Goal: Navigation & Orientation: Understand site structure

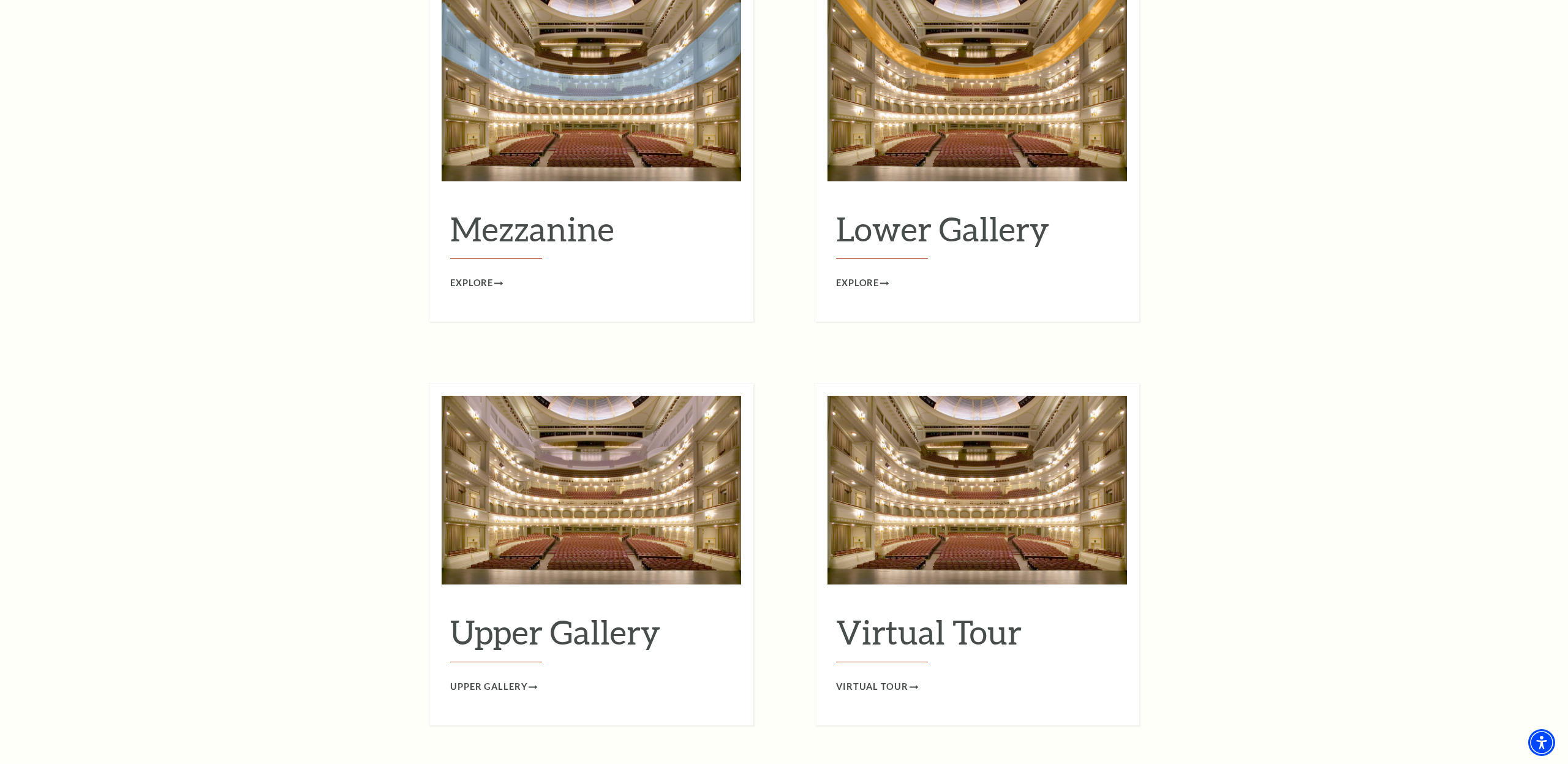
scroll to position [1757, 0]
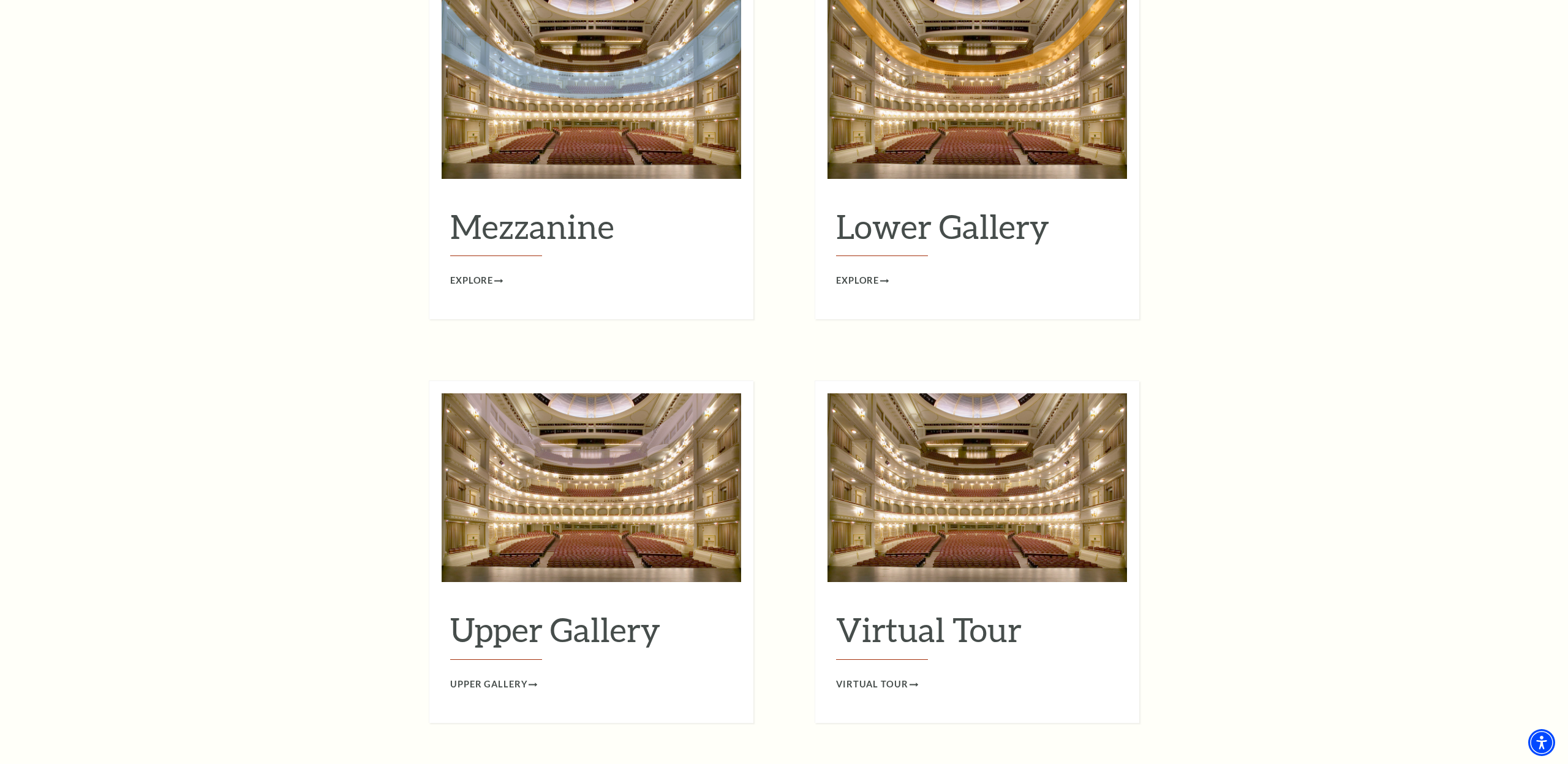
click at [954, 617] on h2 "Virtual Tour" at bounding box center [977, 634] width 282 height 50
click at [888, 677] on span "Virtual Tour" at bounding box center [872, 684] width 72 height 15
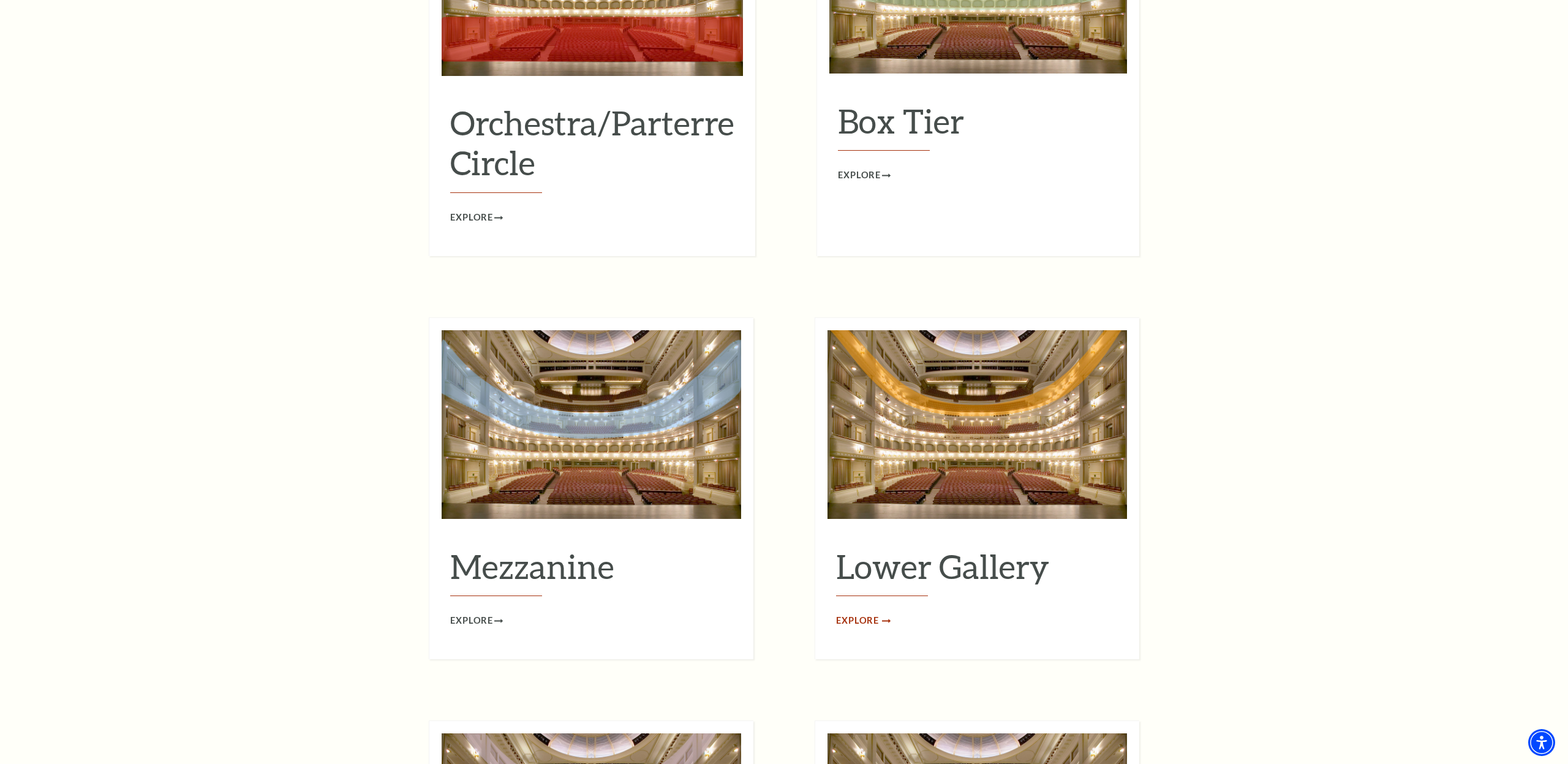
click at [866, 613] on span "Explore" at bounding box center [857, 620] width 43 height 15
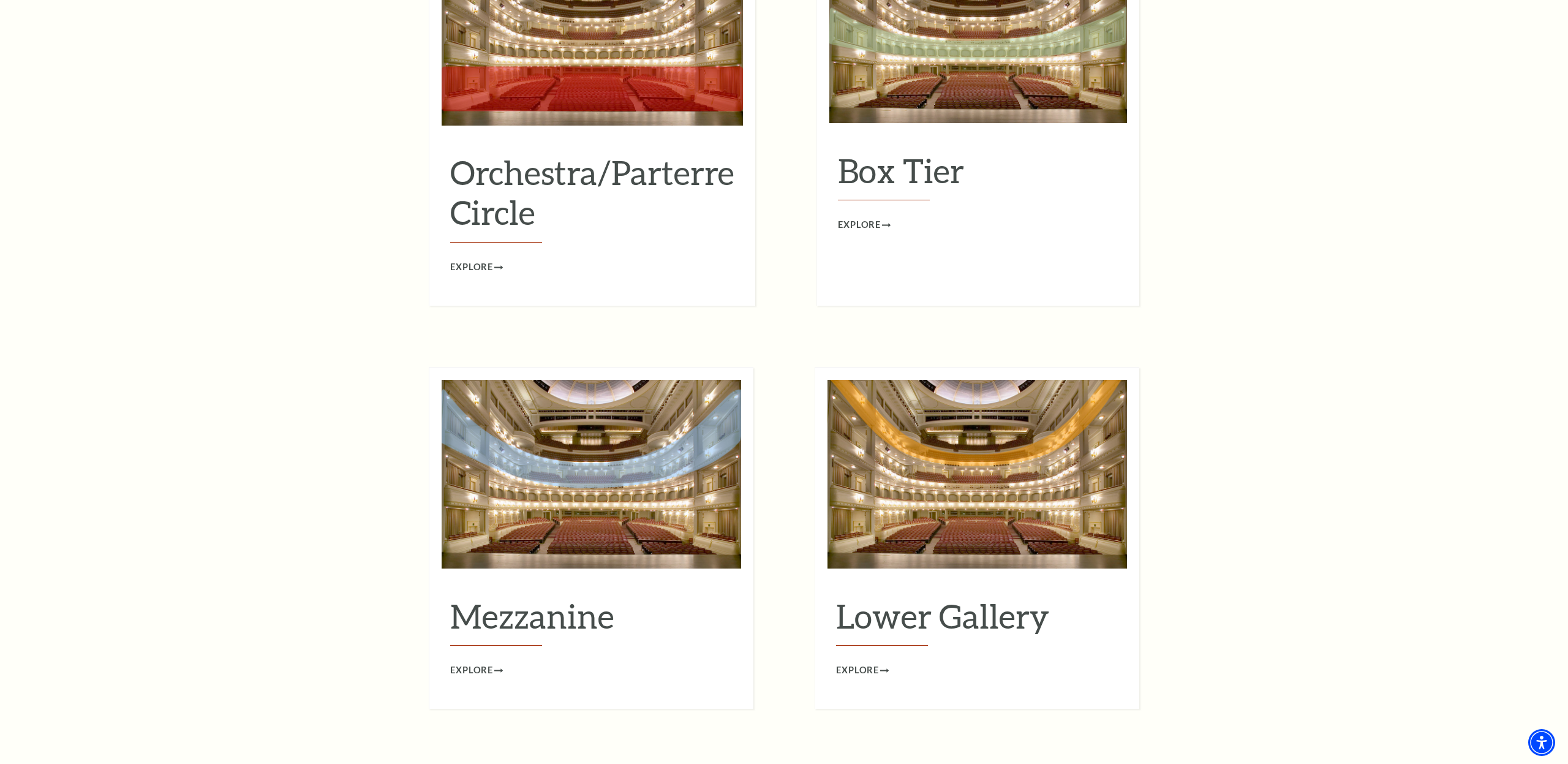
scroll to position [1870, 0]
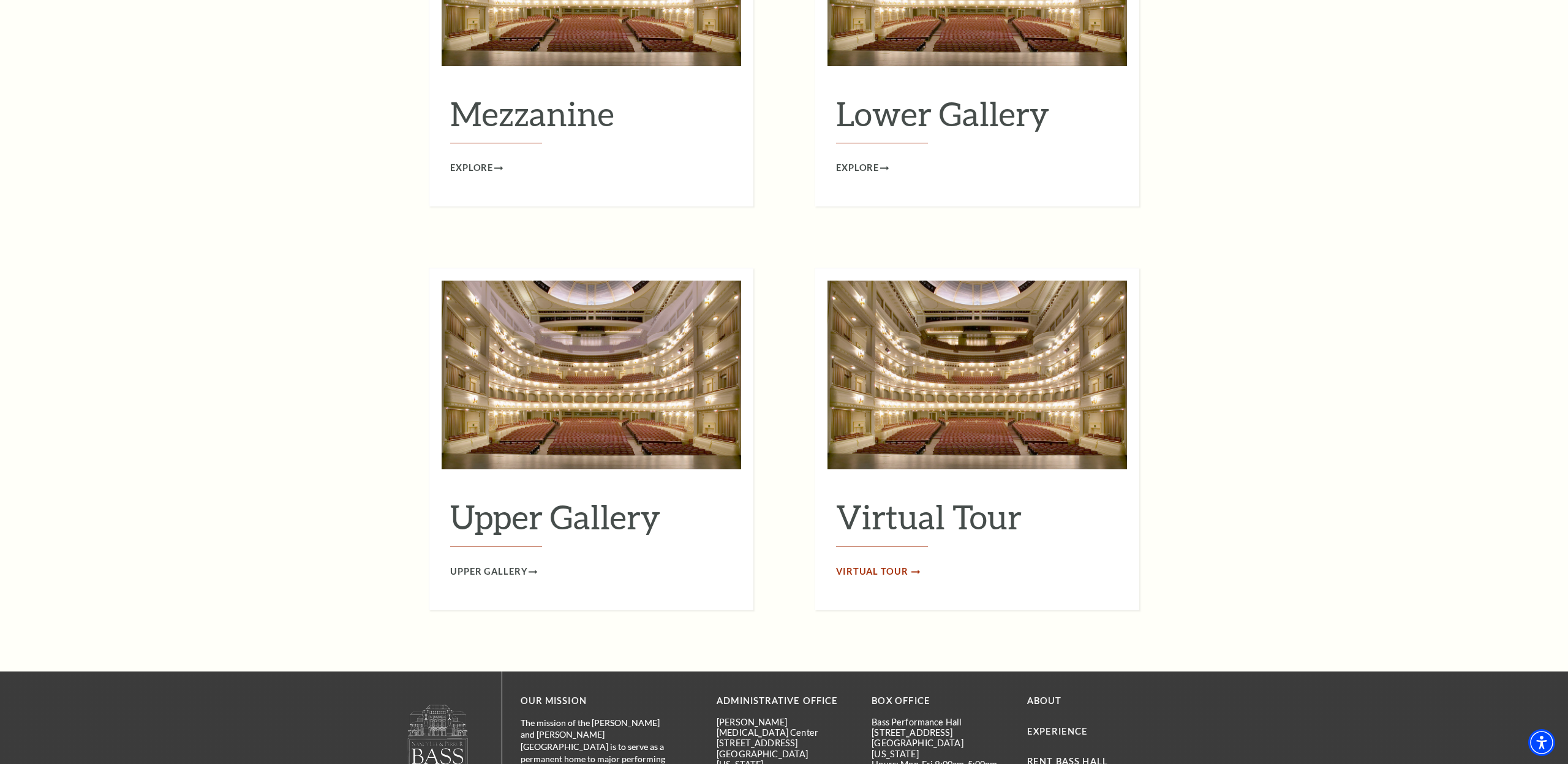
click at [888, 564] on span "Virtual Tour" at bounding box center [872, 572] width 72 height 15
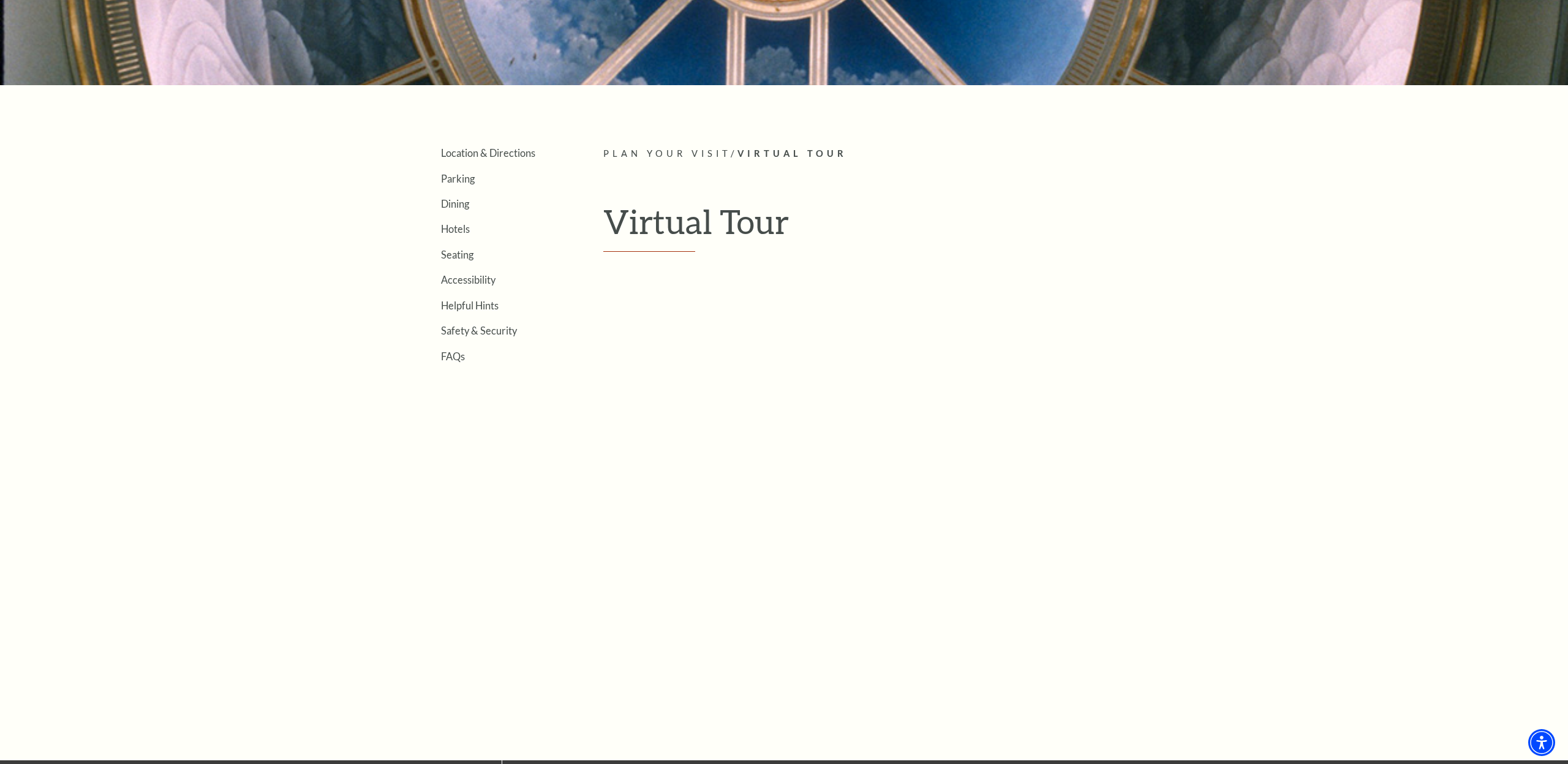
scroll to position [328, 0]
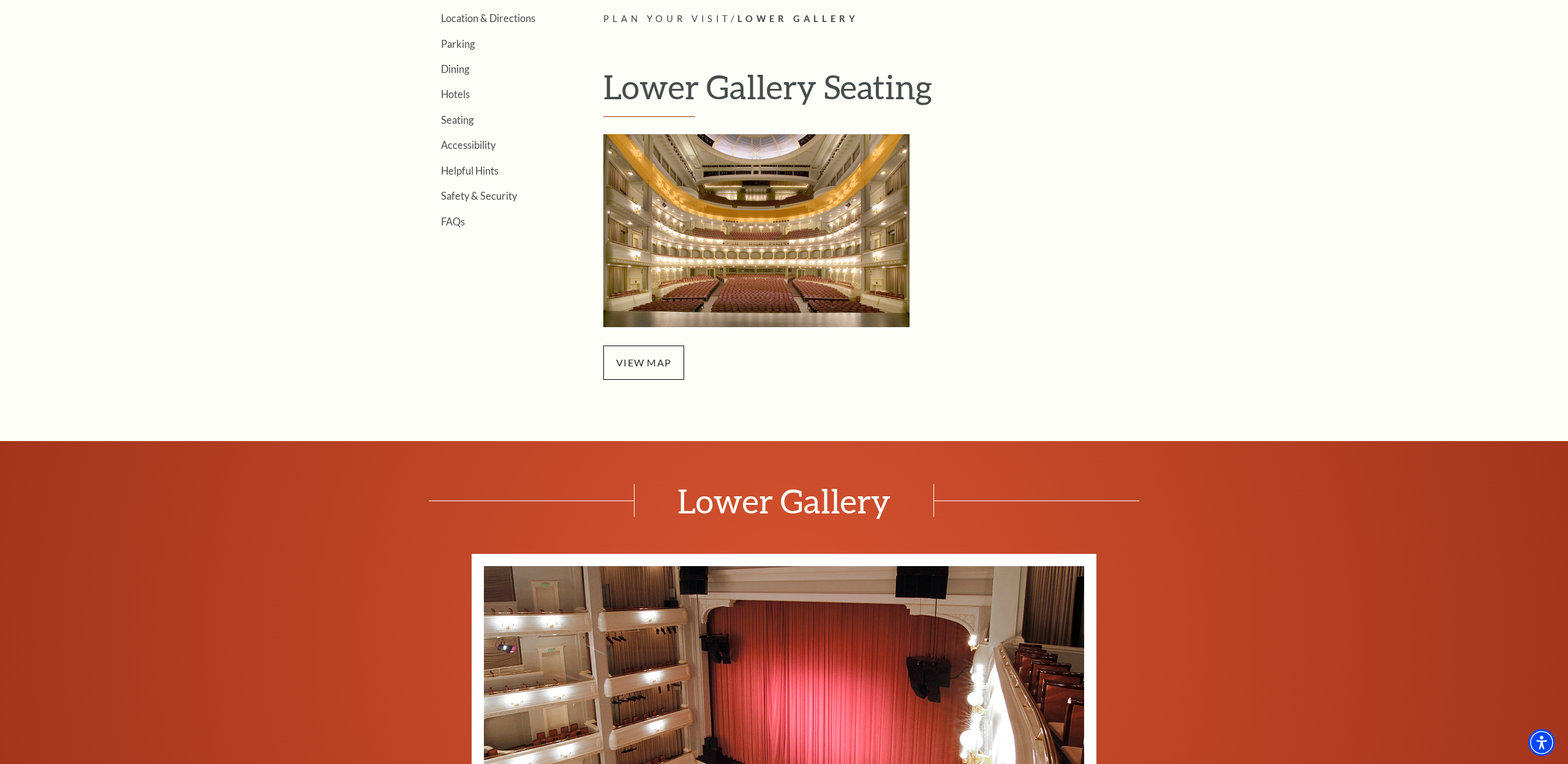
scroll to position [356, 0]
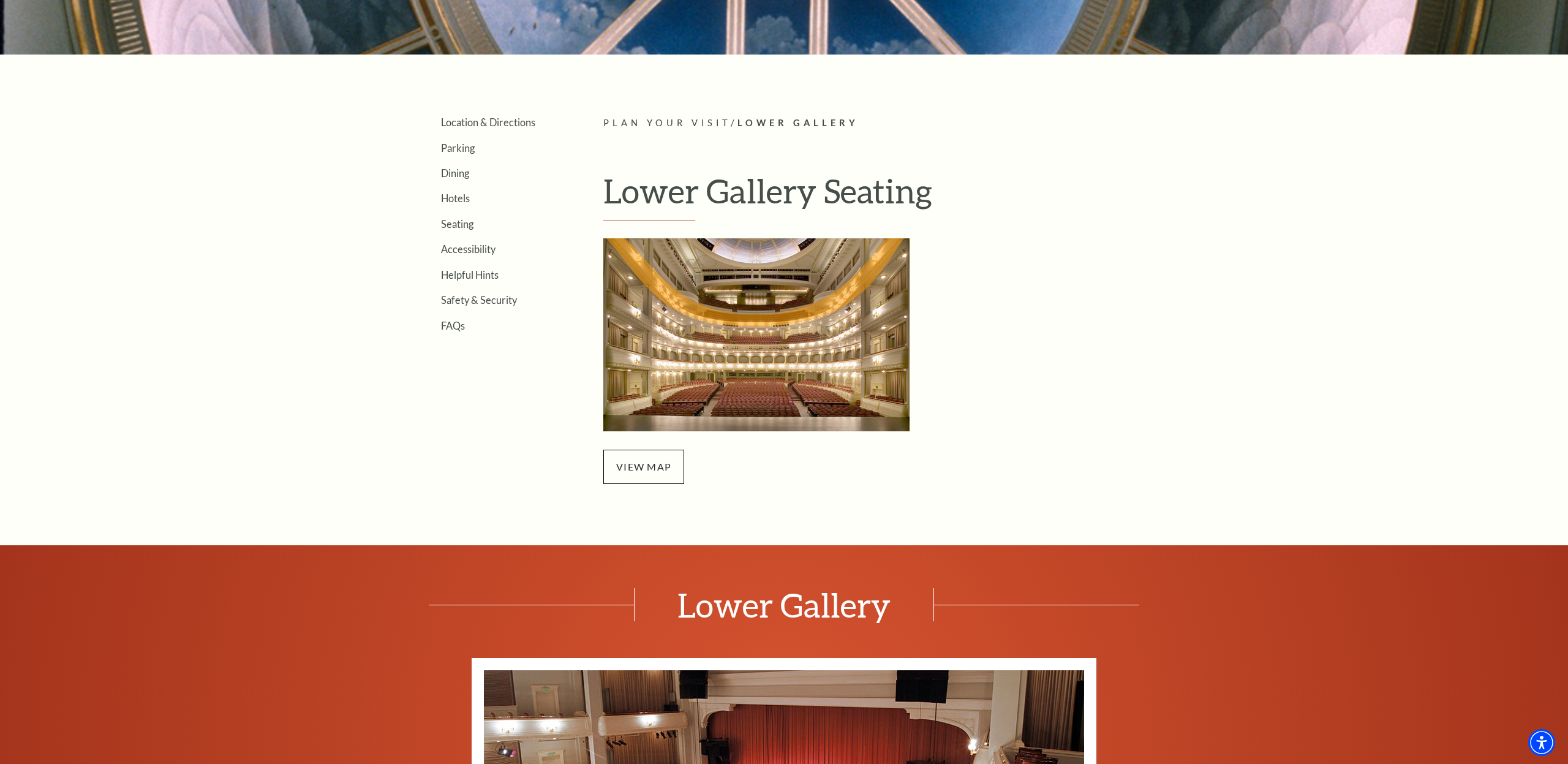
click at [713, 344] on img at bounding box center [756, 335] width 306 height 193
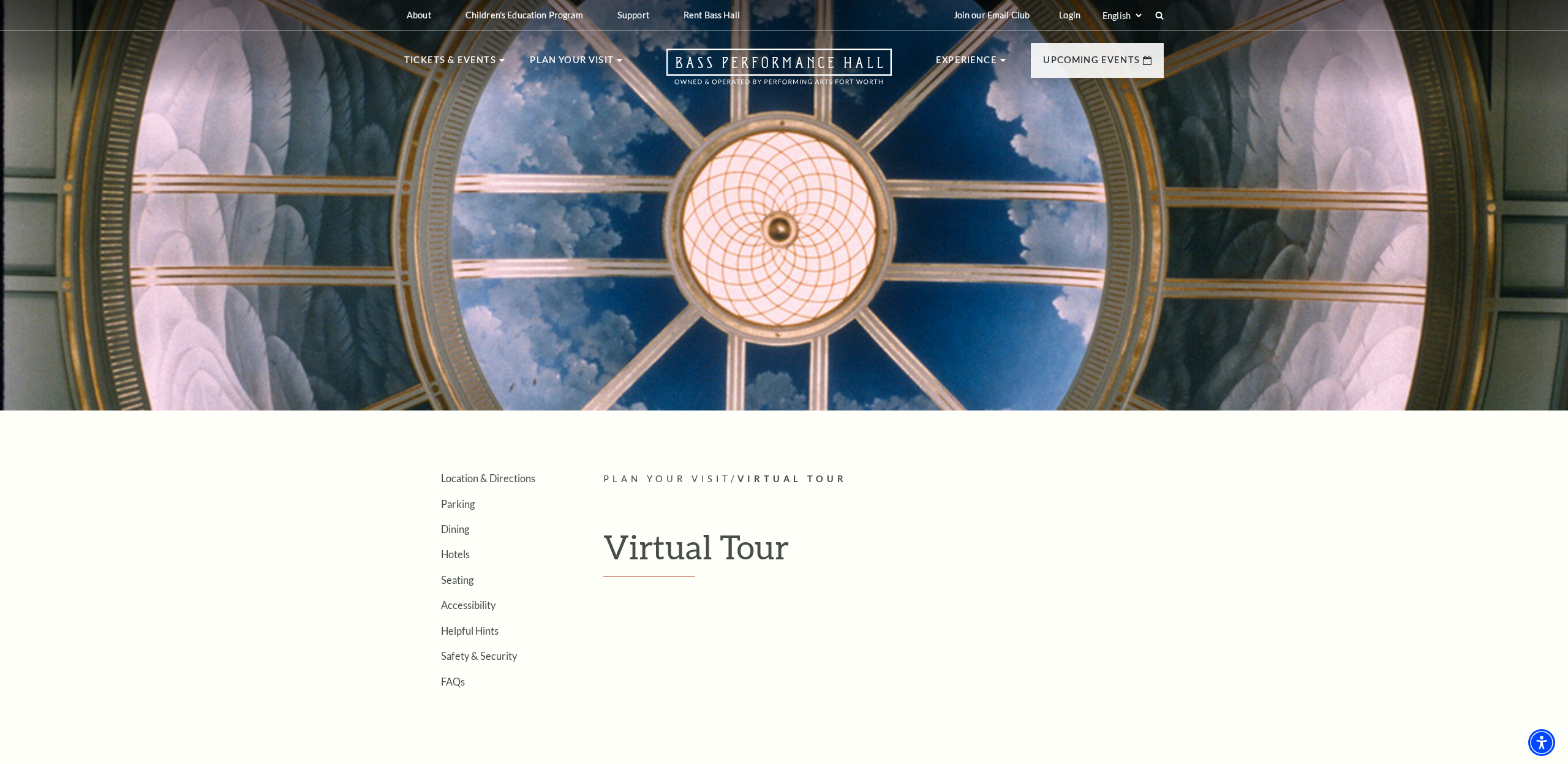
scroll to position [117, 0]
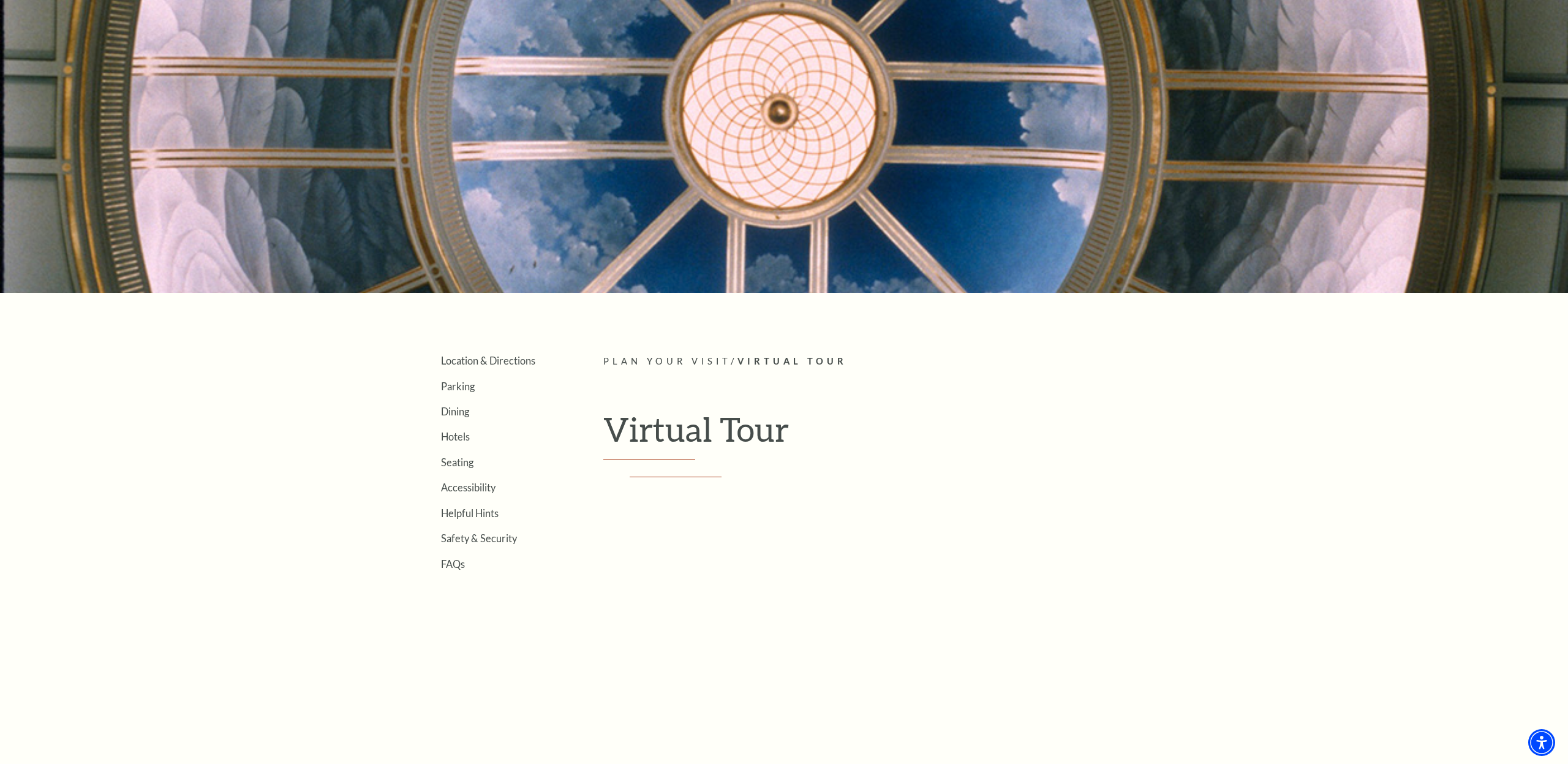
click at [608, 633] on article "Plan Your Visit / Virtual Tour Virtual Tour Empty heading" at bounding box center [883, 639] width 561 height 570
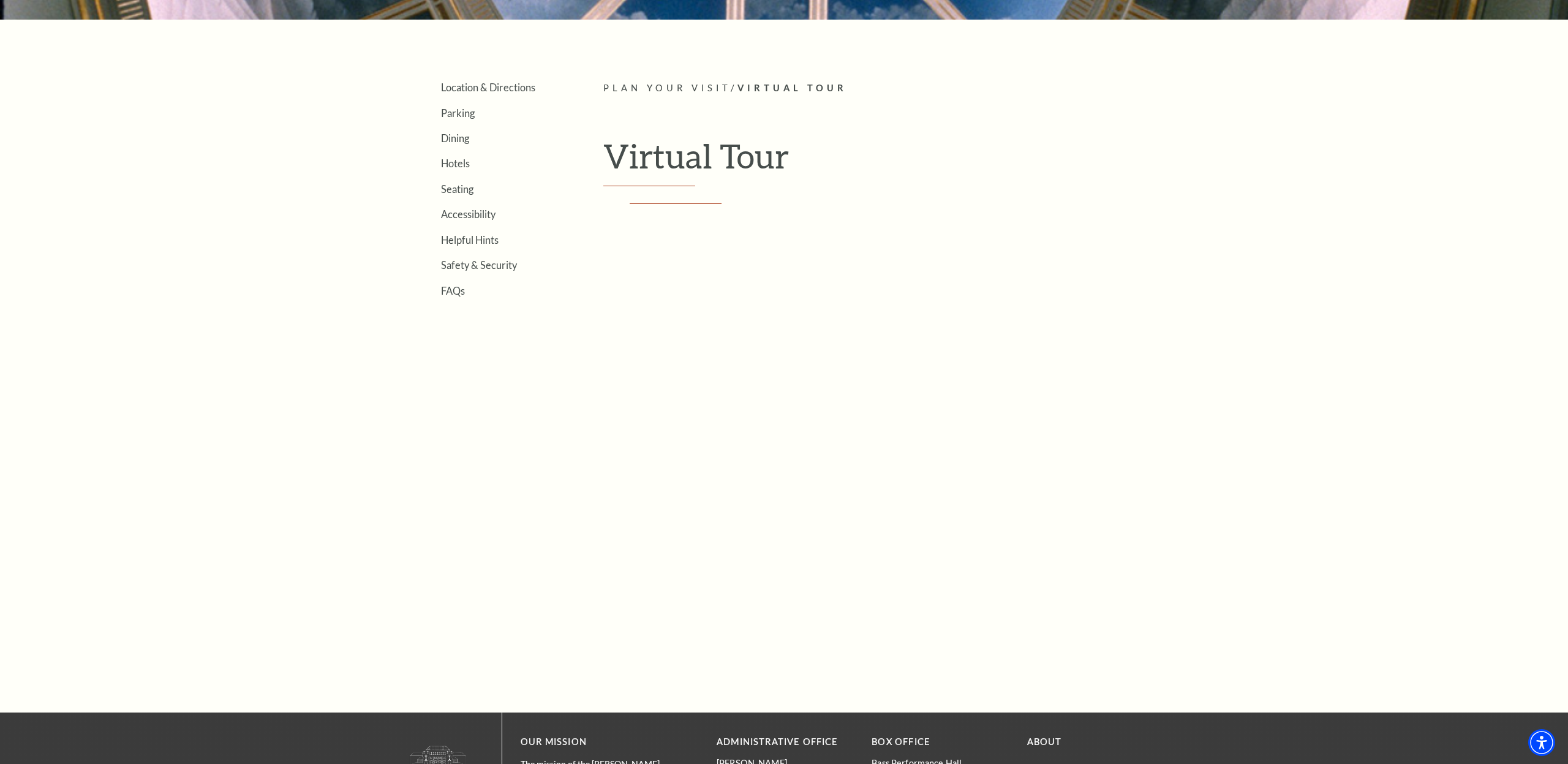
scroll to position [438, 0]
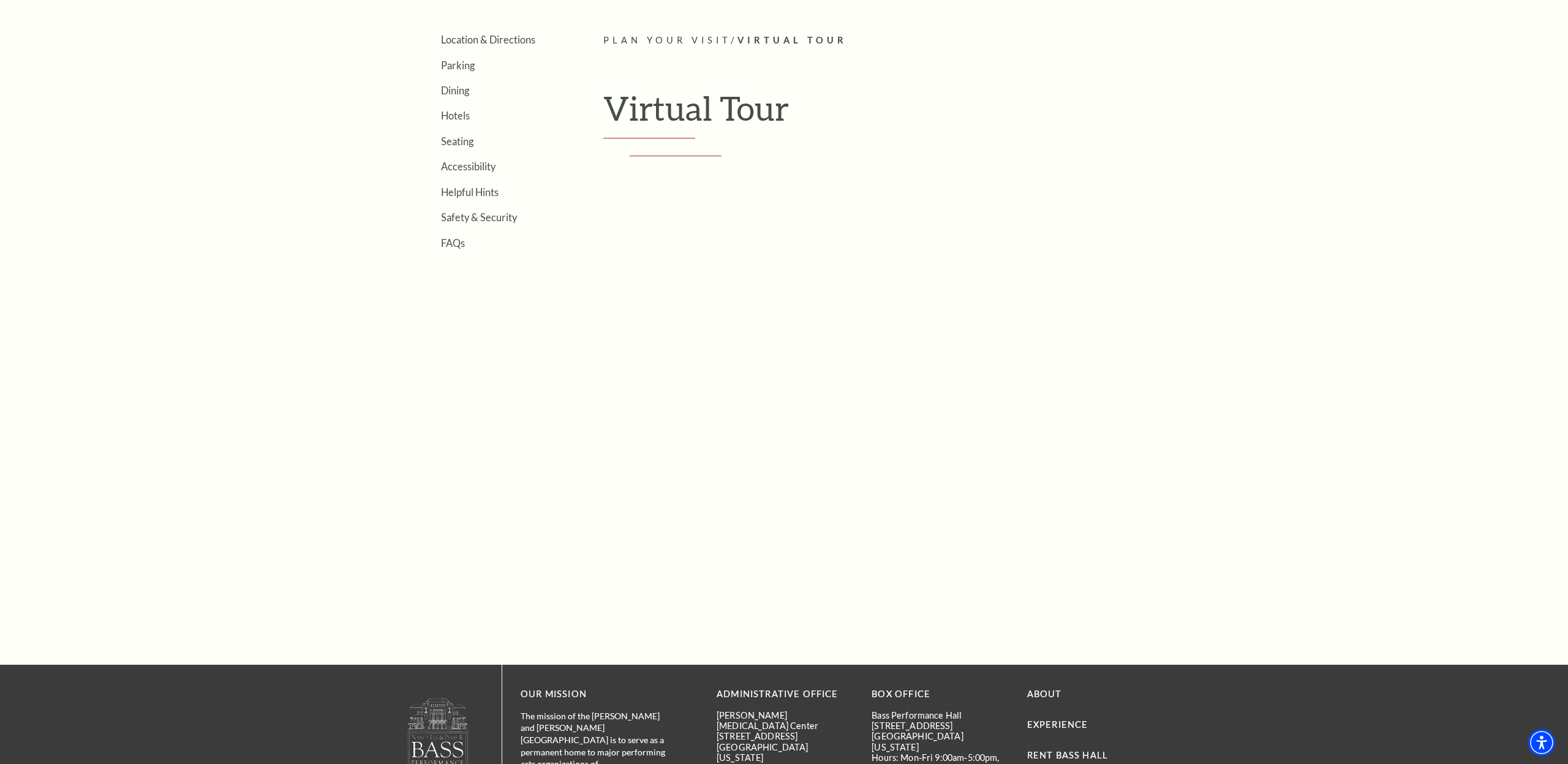
click at [702, 37] on span "Plan Your Visit" at bounding box center [667, 40] width 128 height 10
click at [462, 136] on link "Seating" at bounding box center [457, 141] width 32 height 11
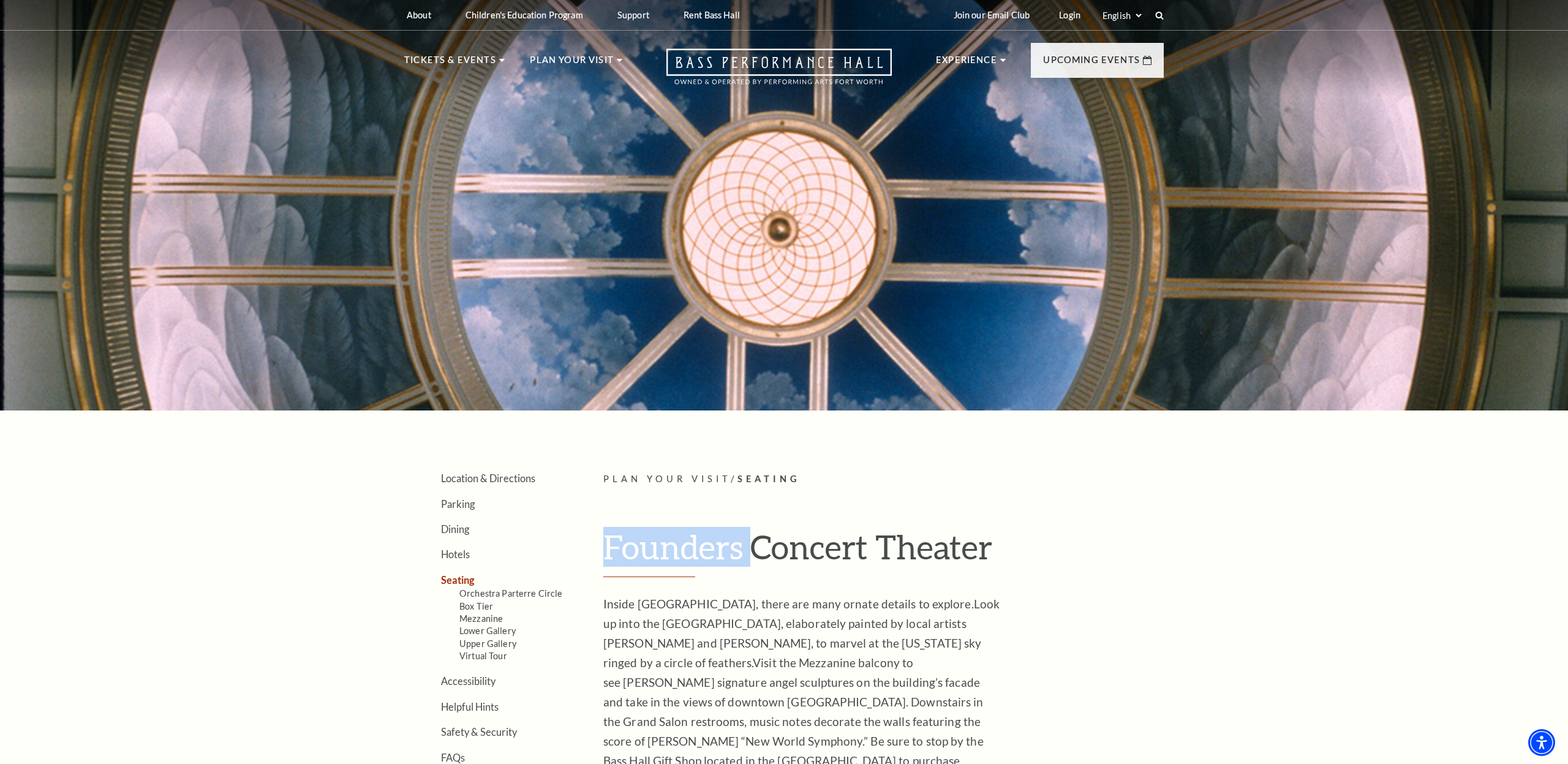
drag, startPoint x: 753, startPoint y: 540, endPoint x: 751, endPoint y: 439, distance: 101.0
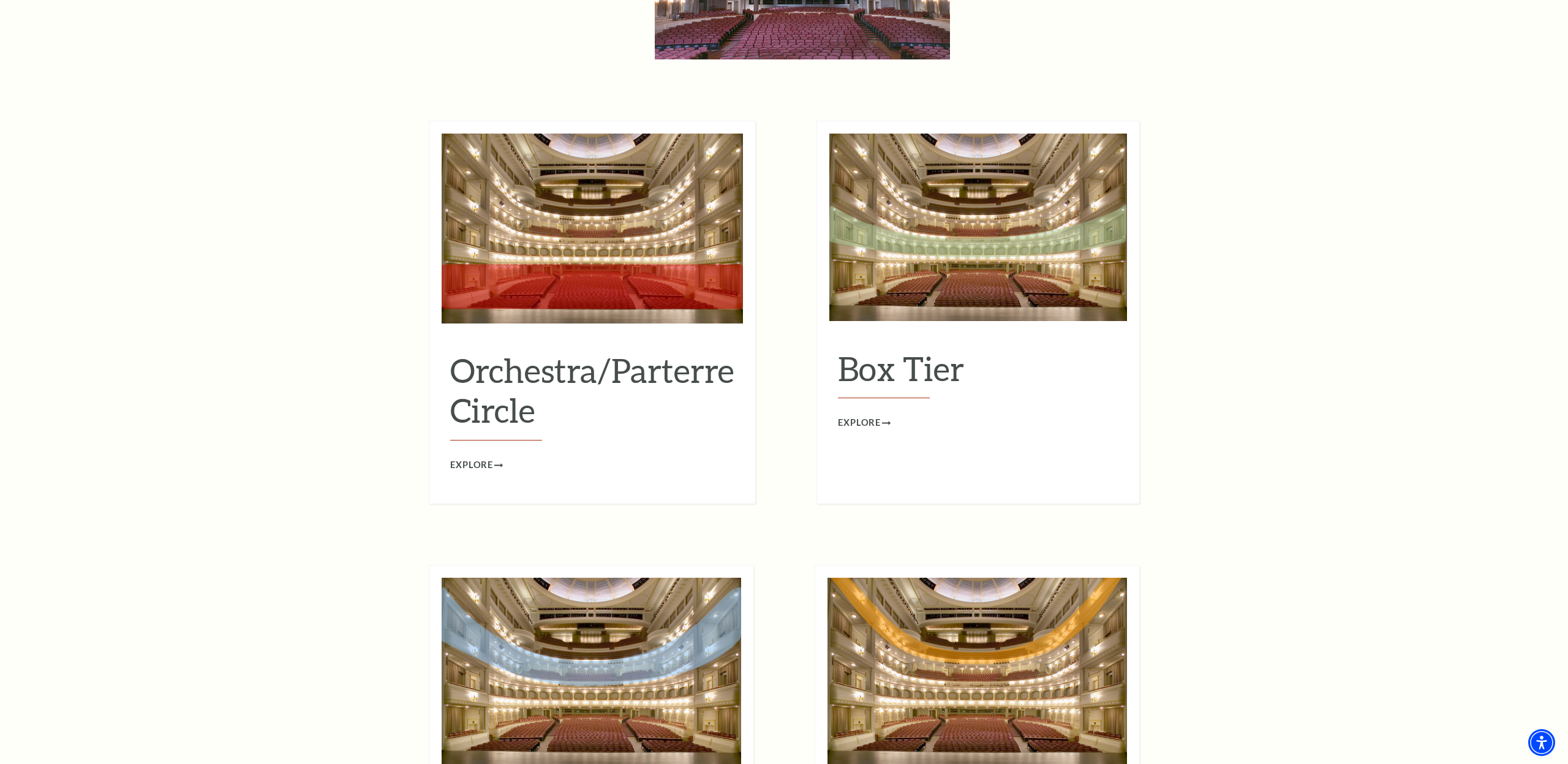
scroll to position [1146, 0]
